Goal: Information Seeking & Learning: Learn about a topic

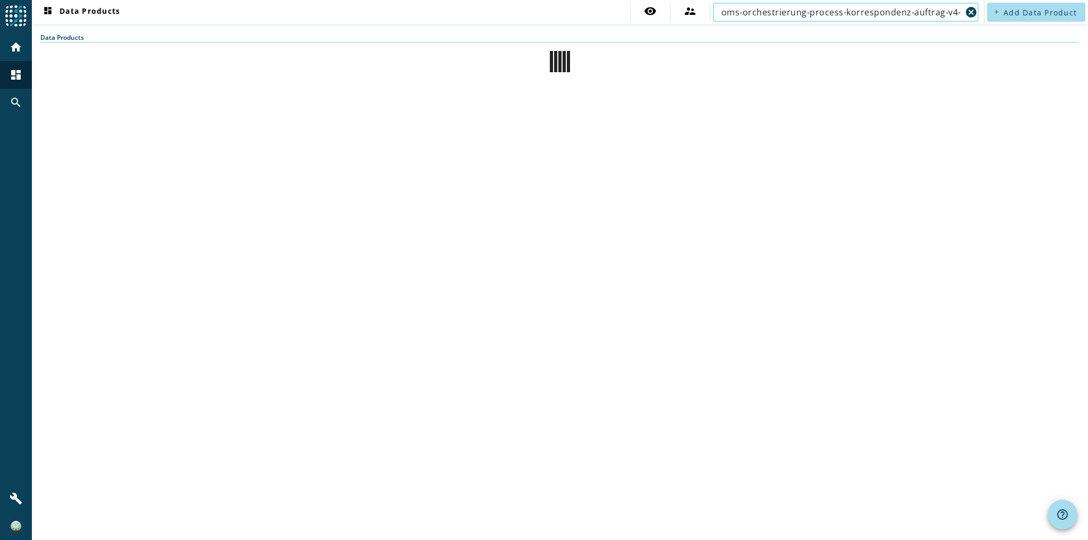
scroll to position [0, 14]
type input "oms-orchestrierung-process-korrespondenz-auftrag-v4-prod"
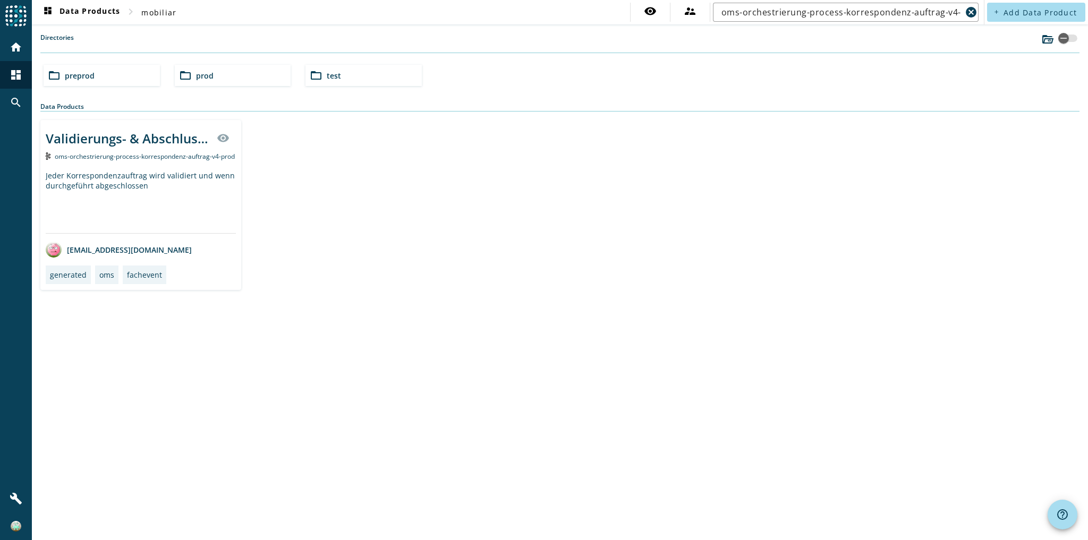
click at [200, 211] on div "Jeder Korrespondenzauftrag wird validiert und wenn durchgeführt abgeschlossen" at bounding box center [141, 202] width 190 height 63
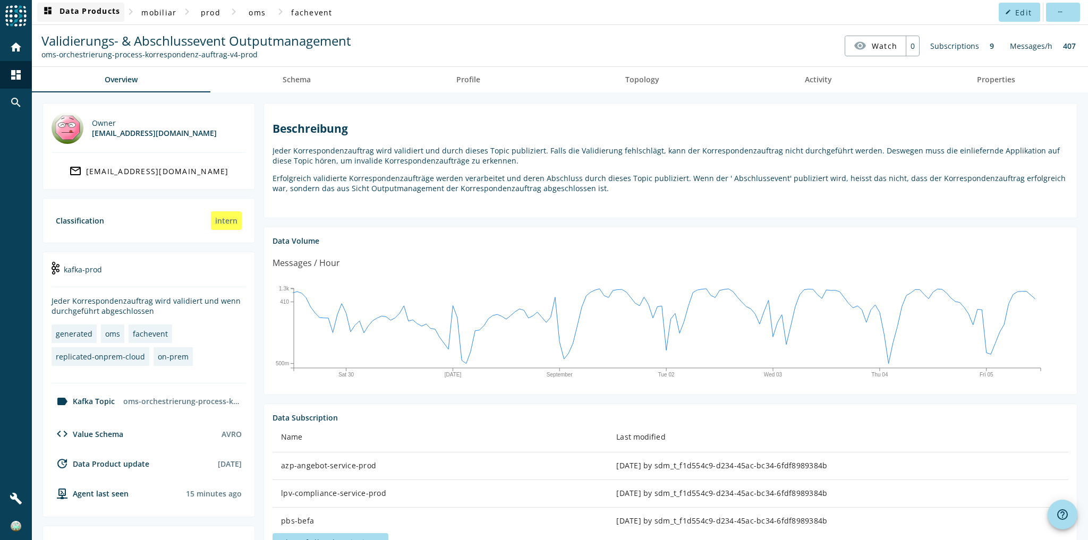
click at [96, 6] on span "dashboard Data Products" at bounding box center [80, 12] width 79 height 13
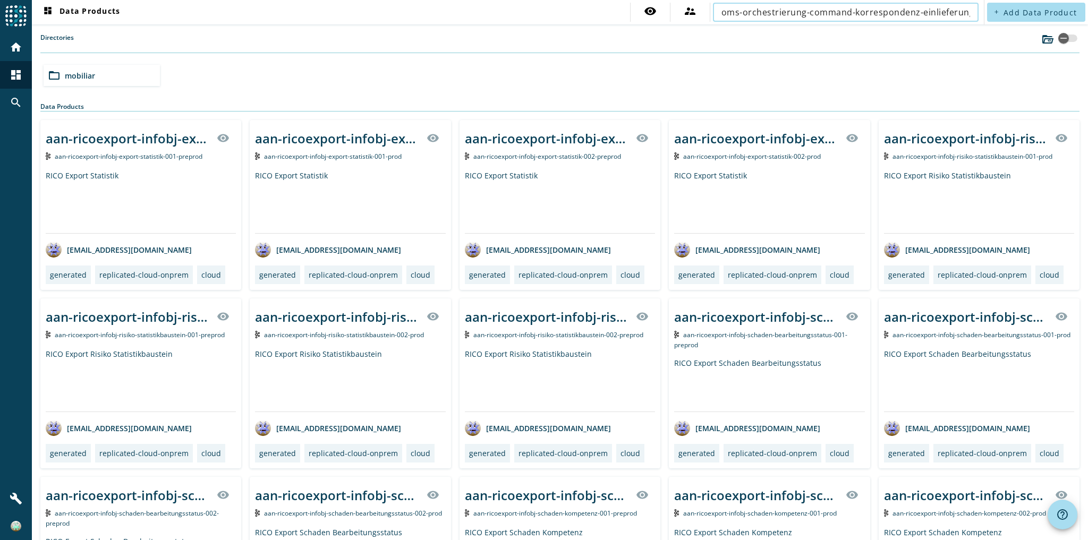
scroll to position [0, 23]
type input "oms-orchestrierung-command-korrespondenz-einlieferung-v4-prod"
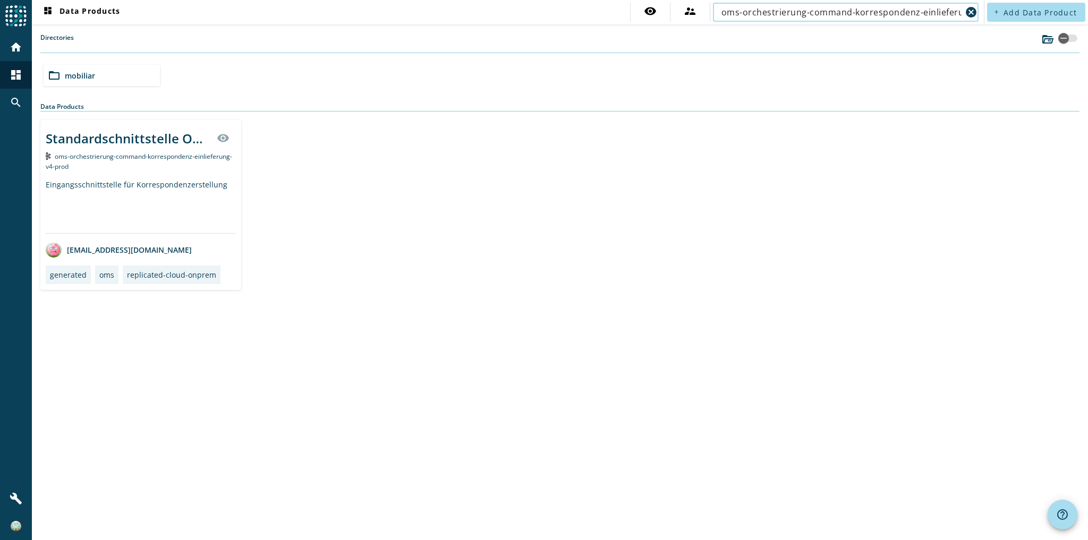
click at [158, 192] on div "Eingangsschnittstelle für Korrespondenzerstellung" at bounding box center [141, 207] width 190 height 54
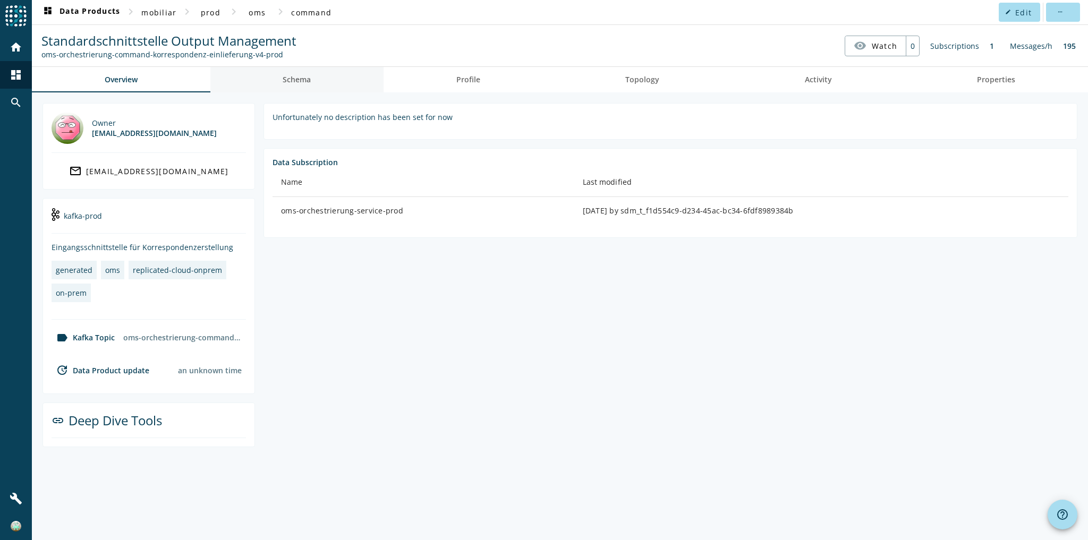
click at [355, 74] on link "Schema" at bounding box center [297, 79] width 174 height 25
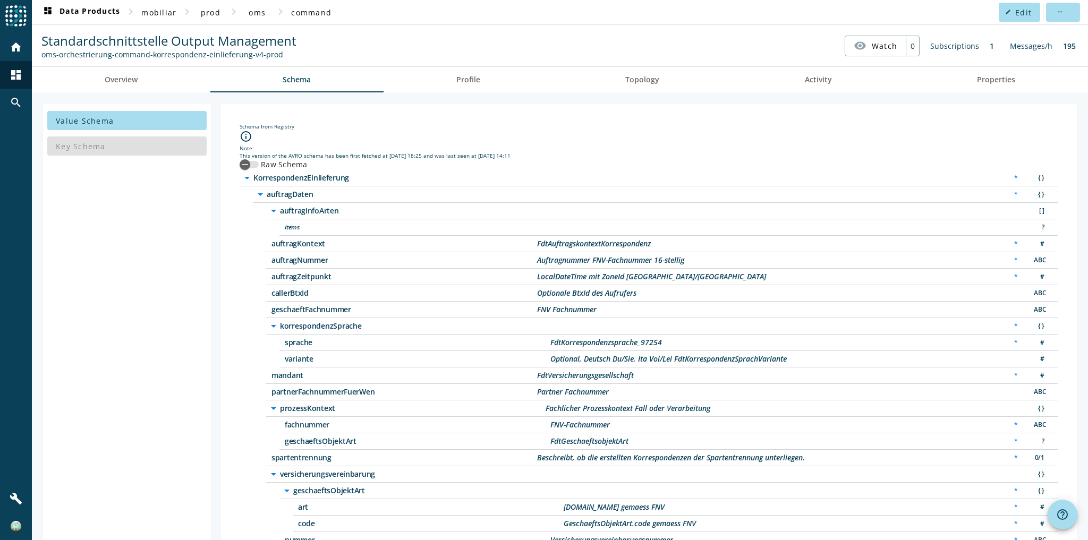
click at [181, 143] on div "Key Schema" at bounding box center [126, 145] width 159 height 25
click at [110, 117] on span "Value Schema" at bounding box center [85, 121] width 58 height 10
click at [118, 151] on div "Key Schema" at bounding box center [126, 145] width 159 height 25
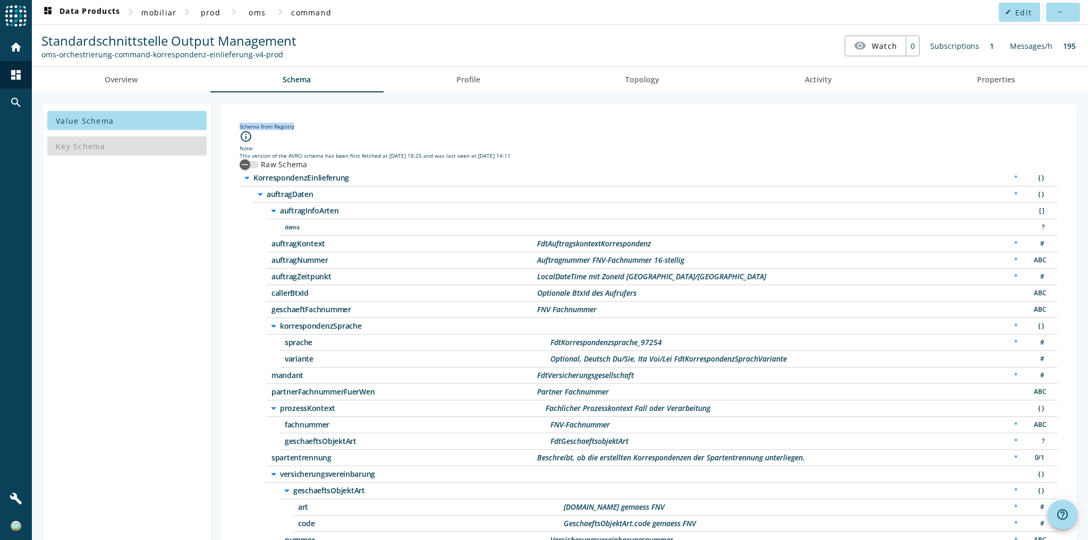
click at [118, 151] on div "Key Schema" at bounding box center [126, 145] width 159 height 25
click at [310, 119] on div "Schema from Registry info_outline Note: This version of the AVRO schema has bee…" at bounding box center [648, 434] width 839 height 645
click at [138, 79] on link "Overview" at bounding box center [121, 79] width 178 height 25
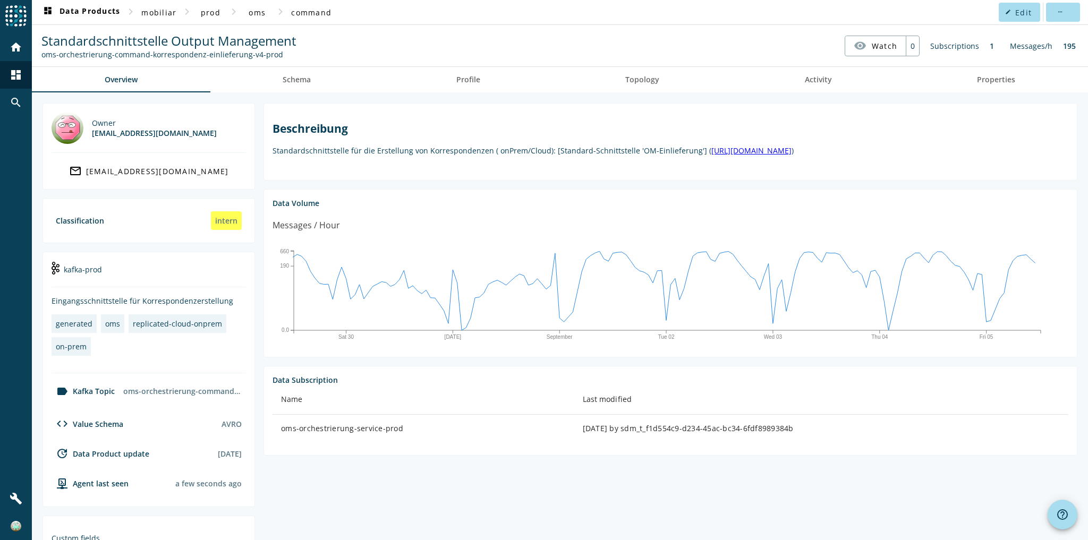
click at [406, 152] on p "Standardschnittstelle für die Erstellung von Korrespondenzen ( onPrem/Cloud): […" at bounding box center [671, 151] width 796 height 10
